Goal: Task Accomplishment & Management: Use online tool/utility

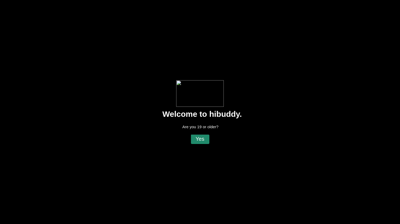
click at [197, 141] on flt-glass-pane at bounding box center [200, 112] width 400 height 224
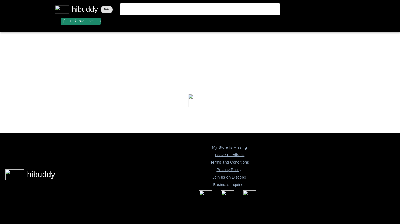
click at [92, 20] on flt-glass-pane at bounding box center [200, 112] width 400 height 224
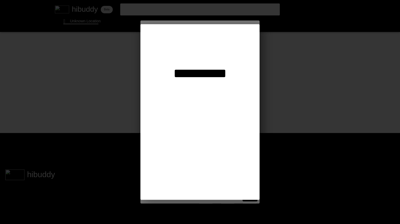
click at [197, 41] on flt-glass-pane at bounding box center [200, 112] width 400 height 224
click at [192, 49] on flt-glass-pane at bounding box center [200, 112] width 400 height 224
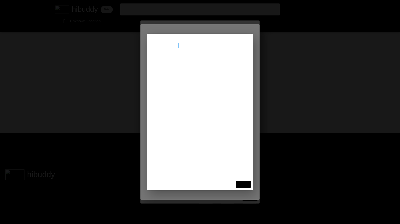
type input "[STREET_ADDRESS]"
